Goal: Navigation & Orientation: Find specific page/section

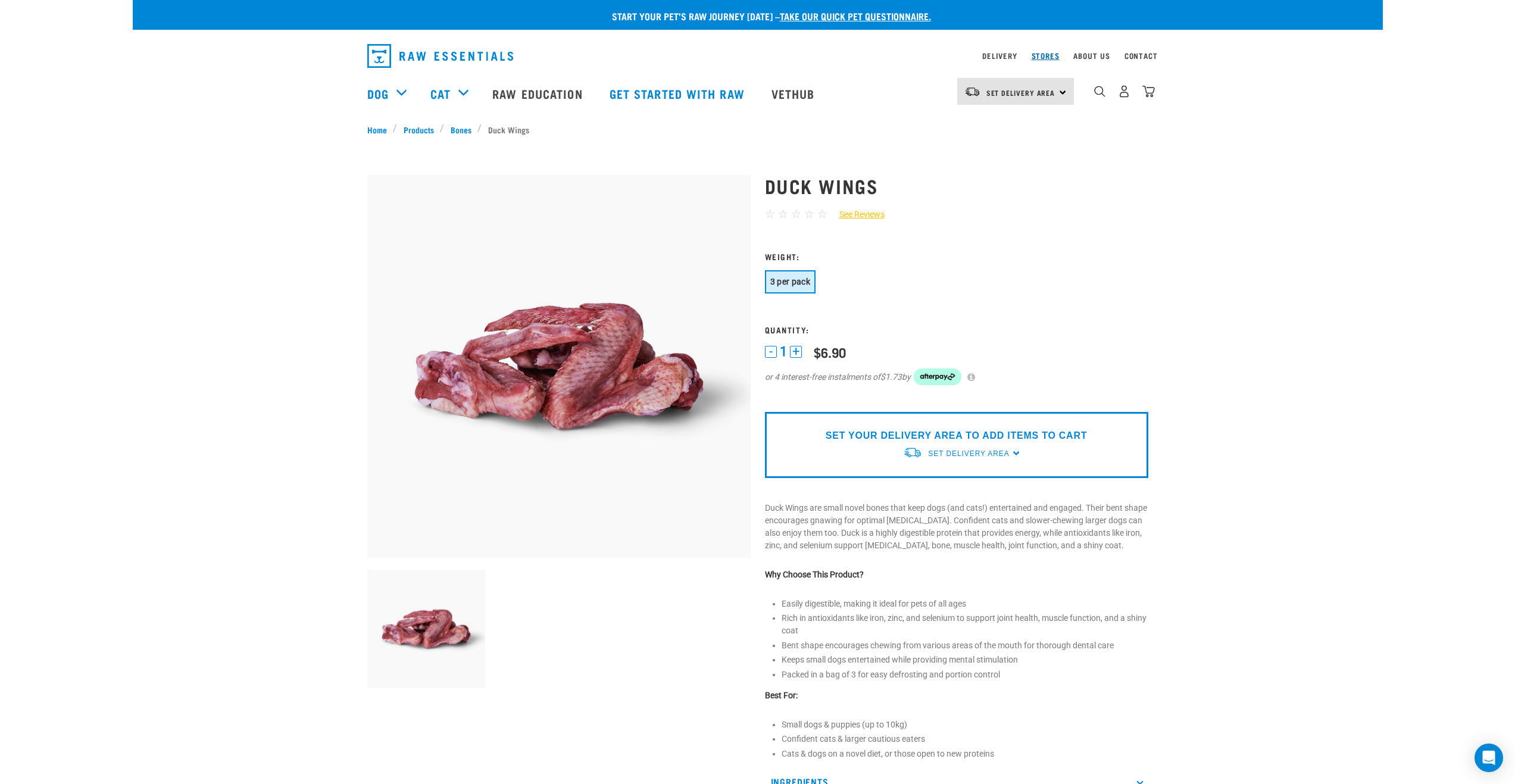
click at [1050, 53] on link "Stores" at bounding box center [1045, 55] width 28 height 4
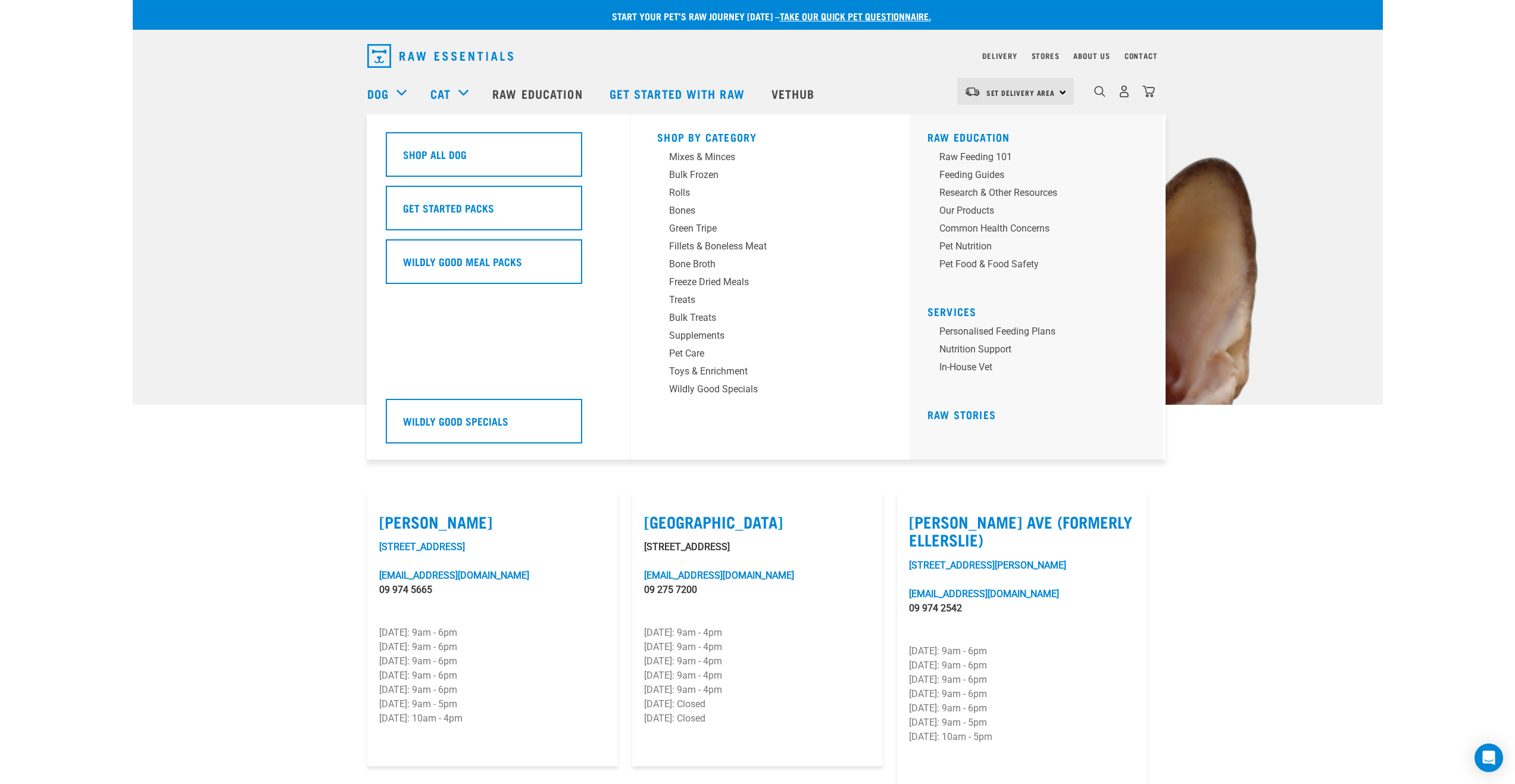
click at [400, 90] on div "Dog" at bounding box center [393, 93] width 51 height 47
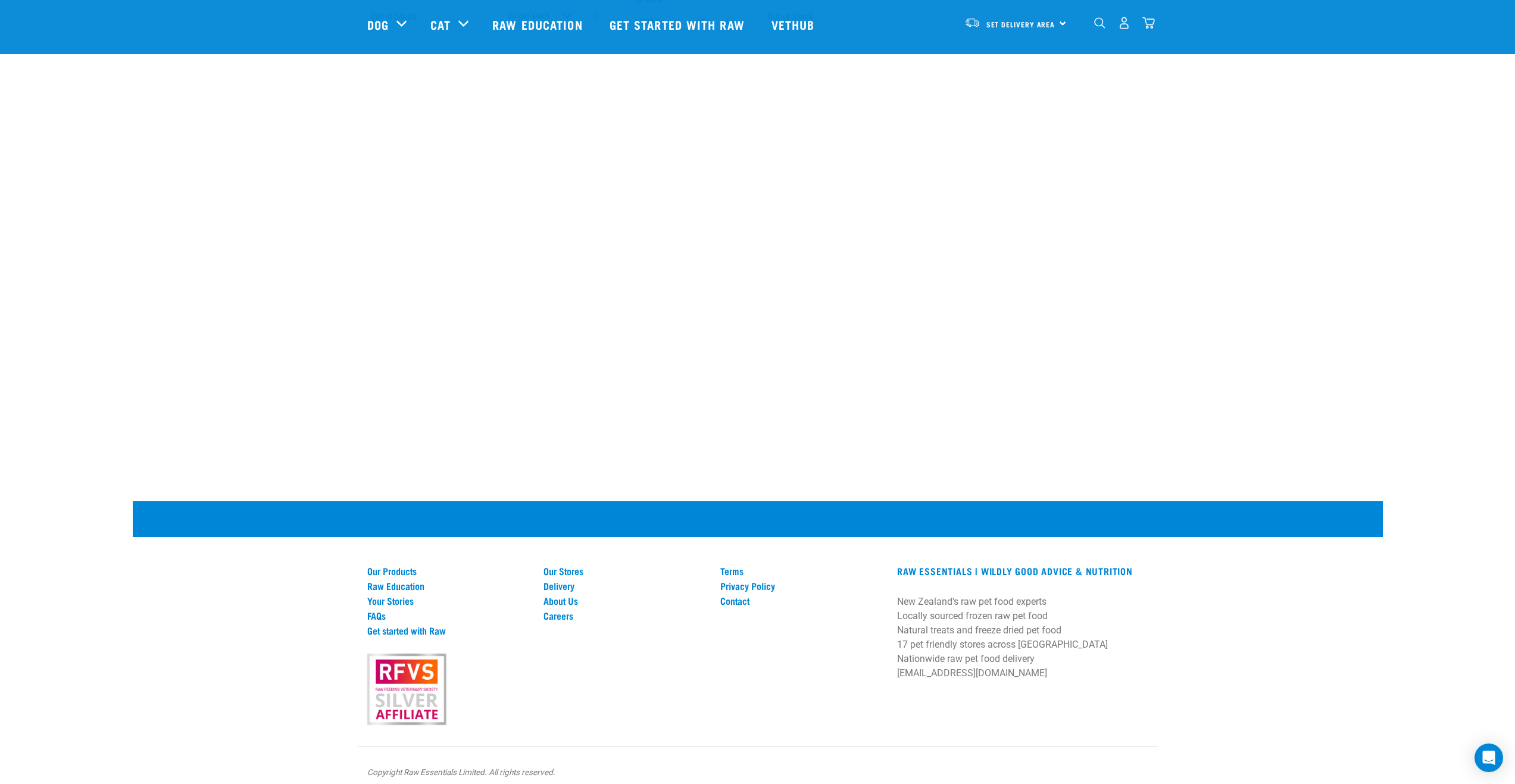
scroll to position [1065, 0]
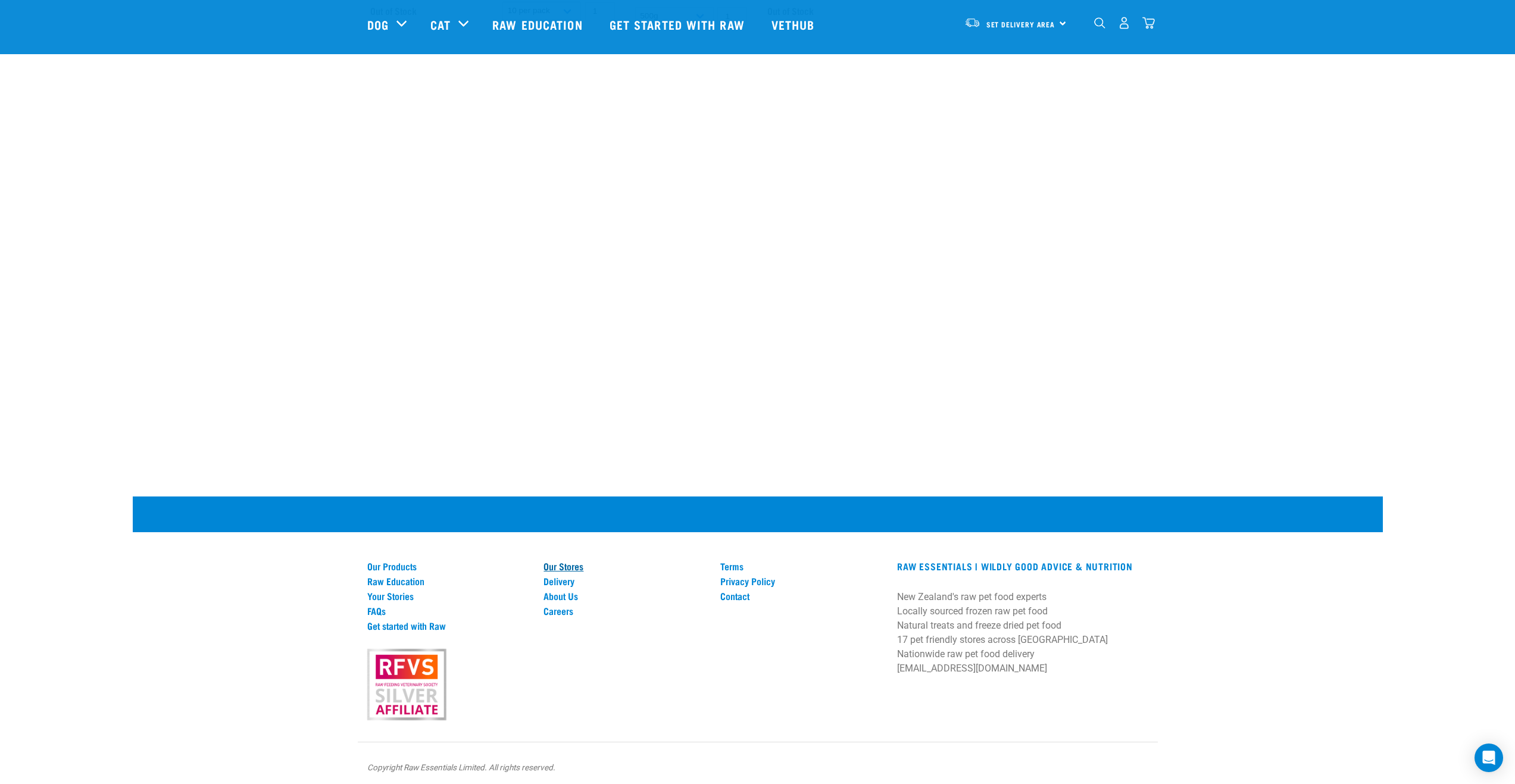
click at [578, 561] on link "Our Stores" at bounding box center [624, 566] width 162 height 11
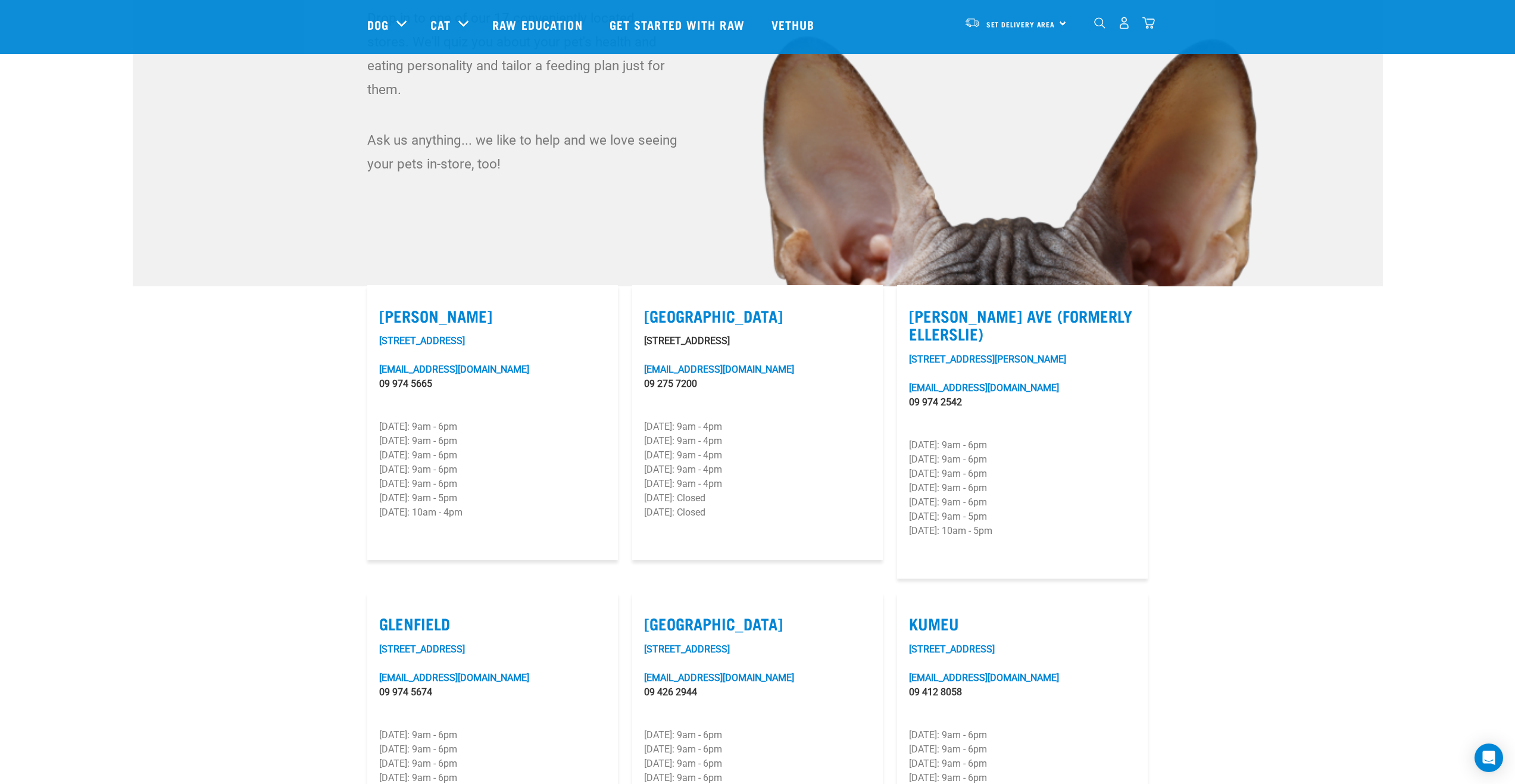
scroll to position [119, 0]
click at [937, 353] on link "97-101 Lunn Avenue" at bounding box center [988, 358] width 157 height 11
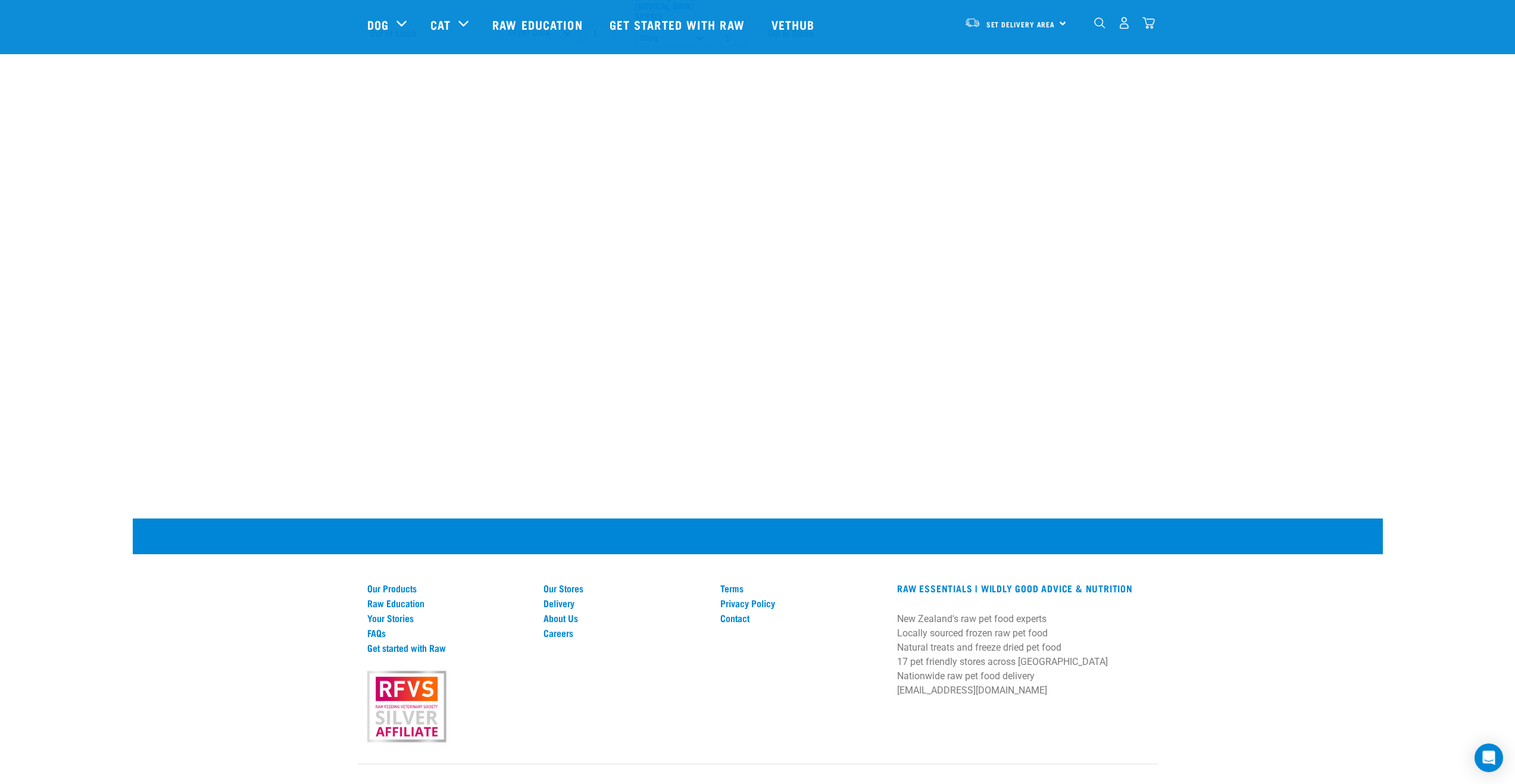
scroll to position [1065, 0]
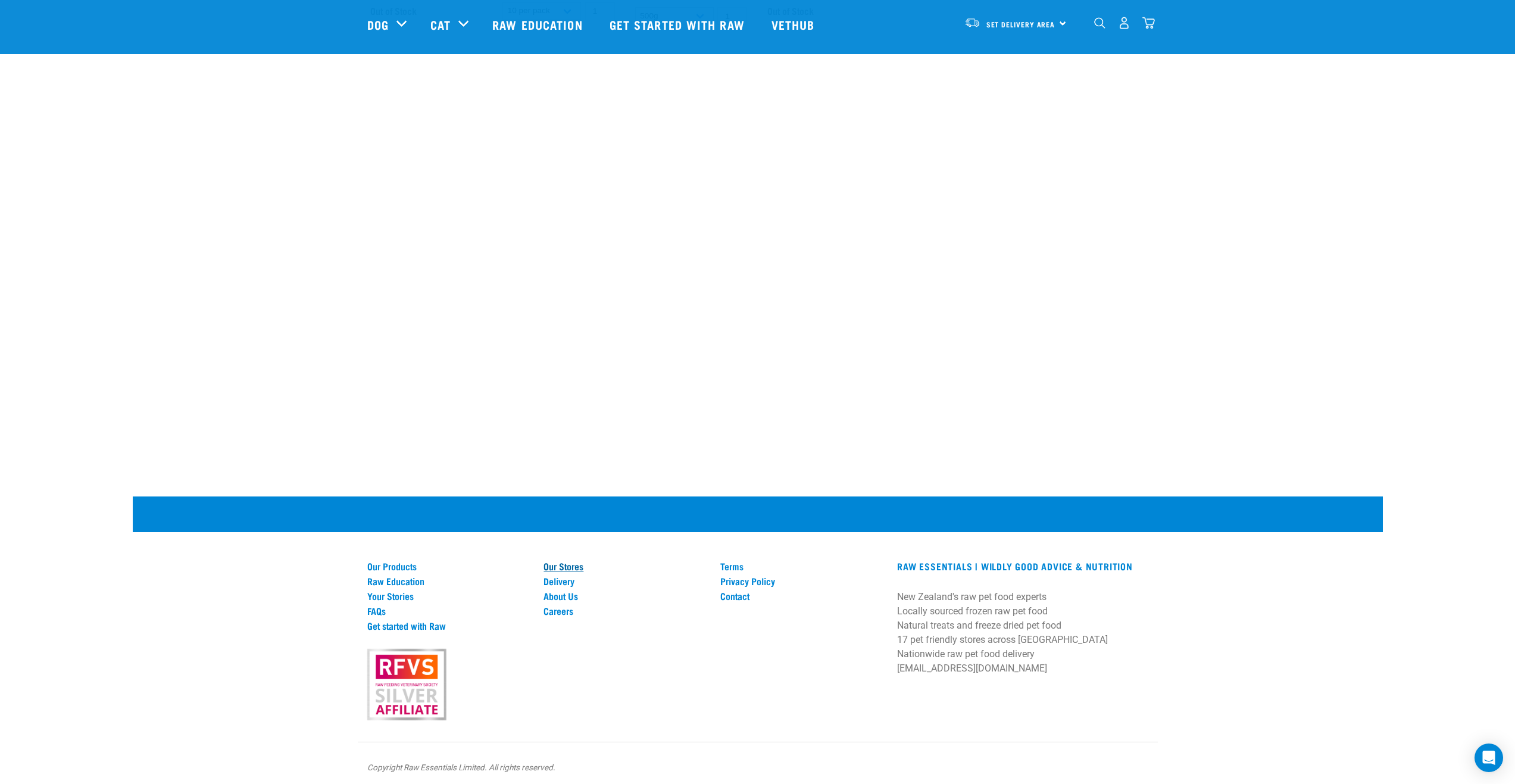
click at [563, 563] on link "Our Stores" at bounding box center [624, 566] width 162 height 11
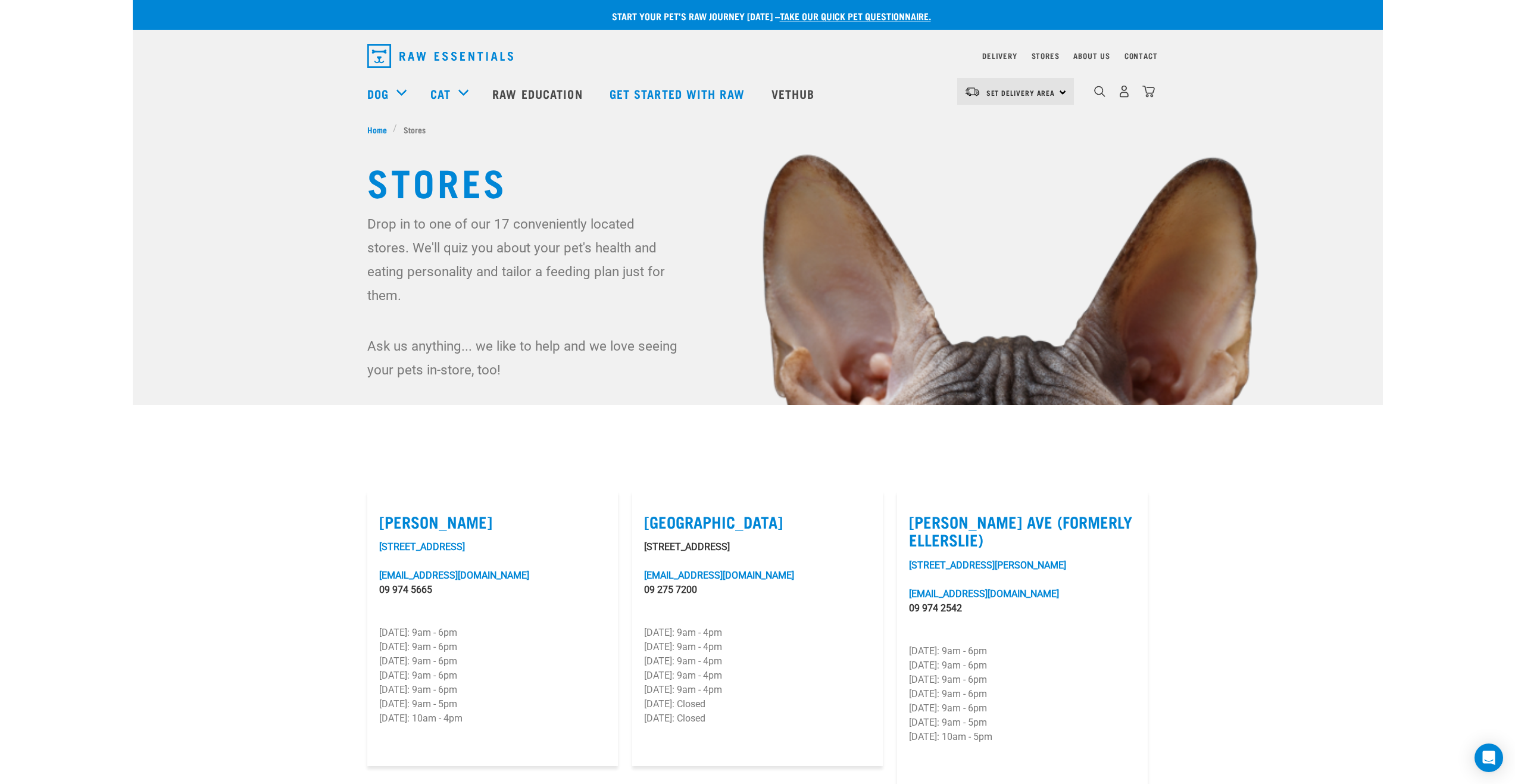
drag, startPoint x: 1268, startPoint y: 571, endPoint x: 1210, endPoint y: 553, distance: 60.7
